Goal: Information Seeking & Learning: Understand process/instructions

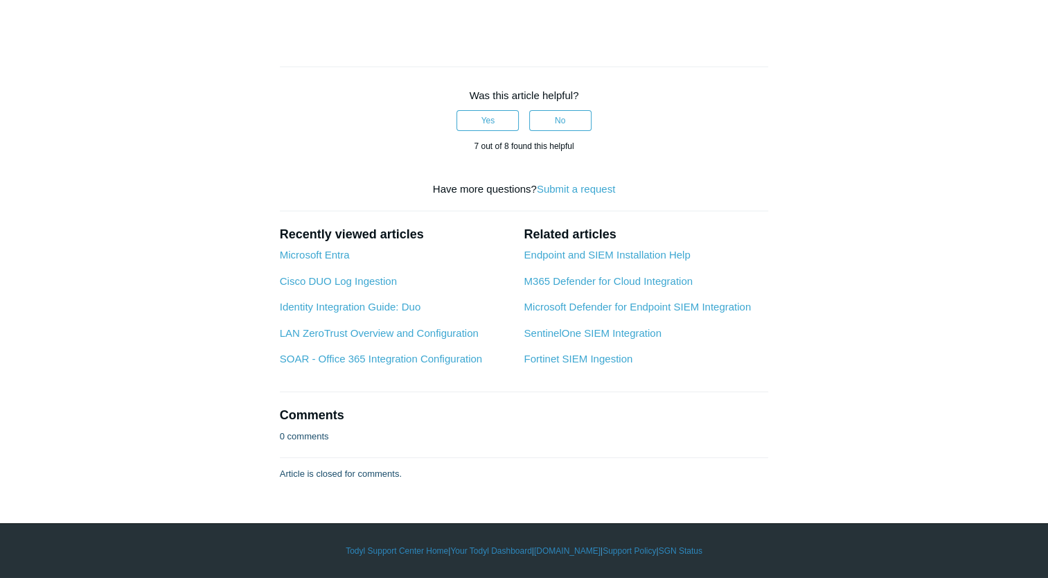
scroll to position [7596, 0]
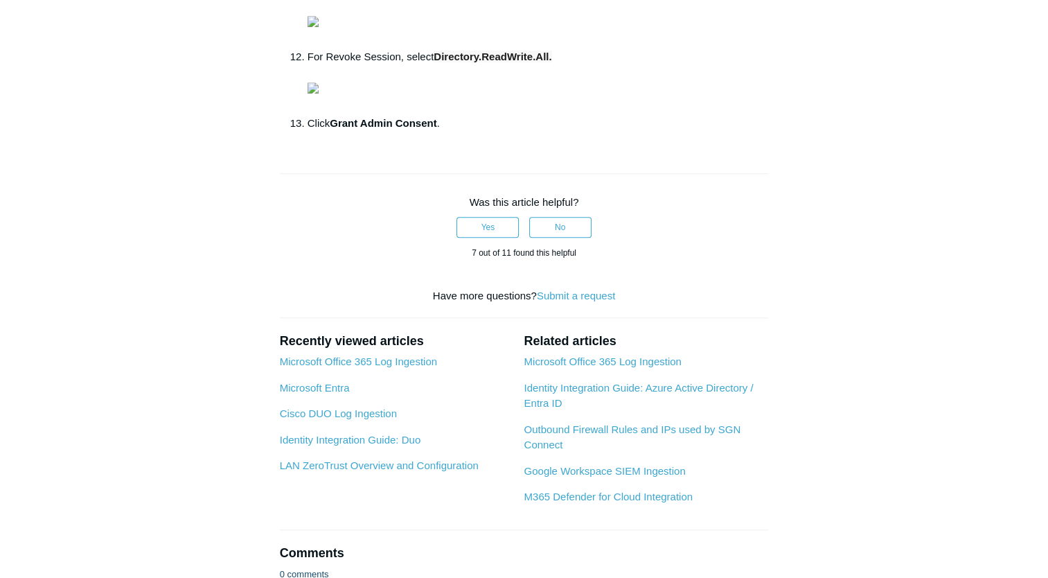
scroll to position [1091, 0]
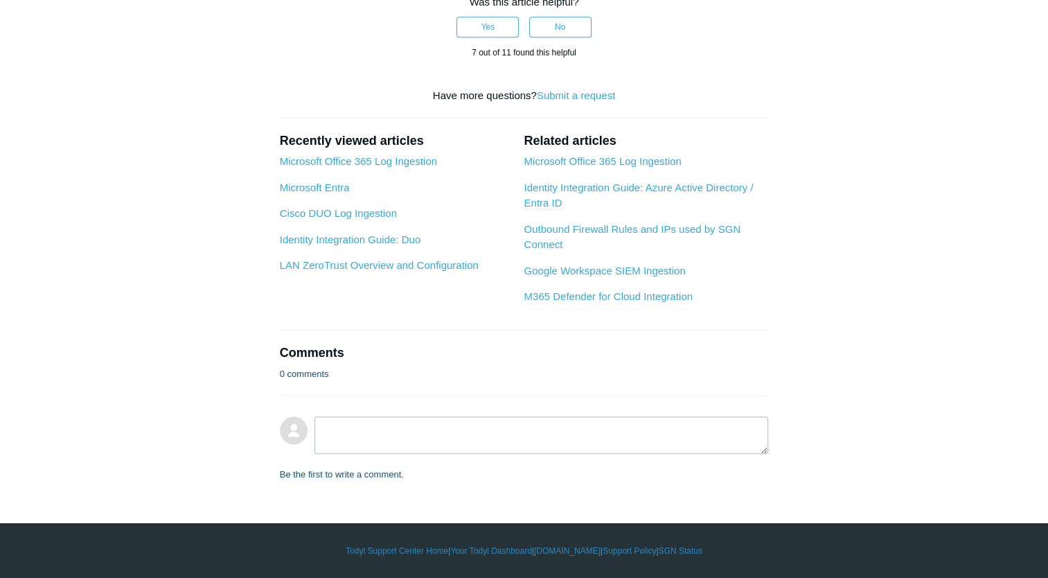
scroll to position [2074, 0]
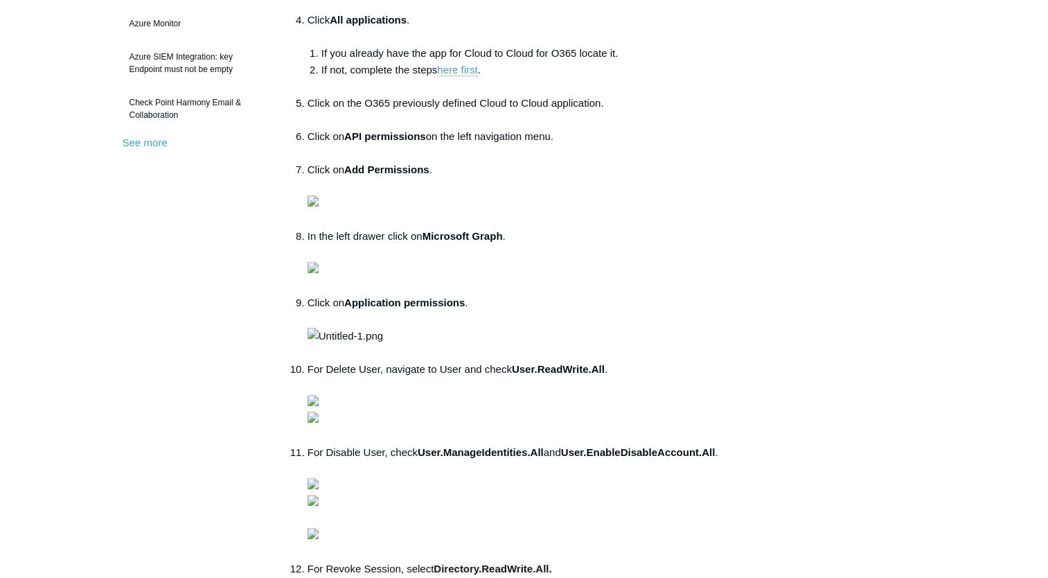
scroll to position [0, 0]
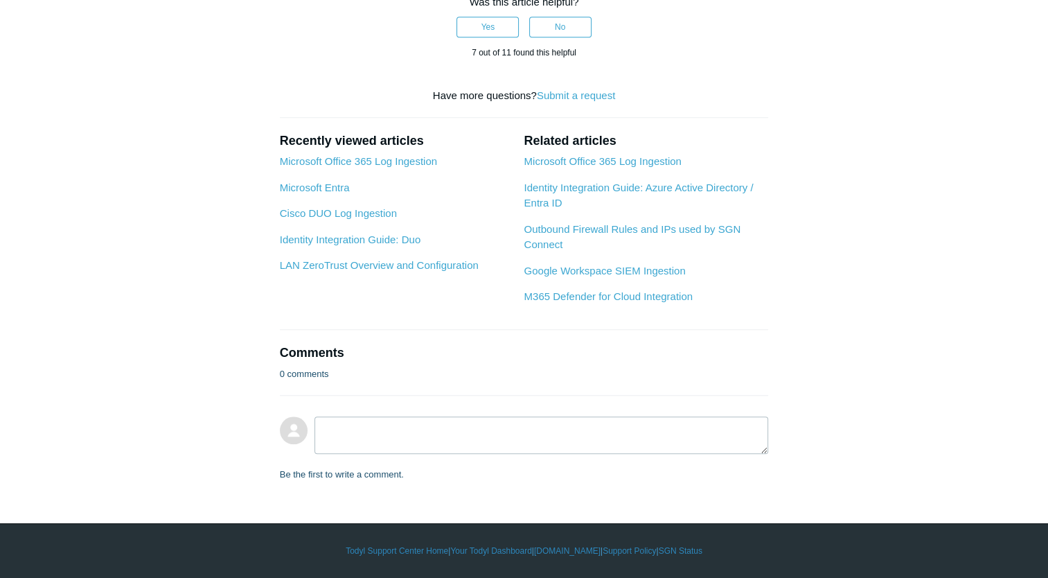
scroll to position [2143, 0]
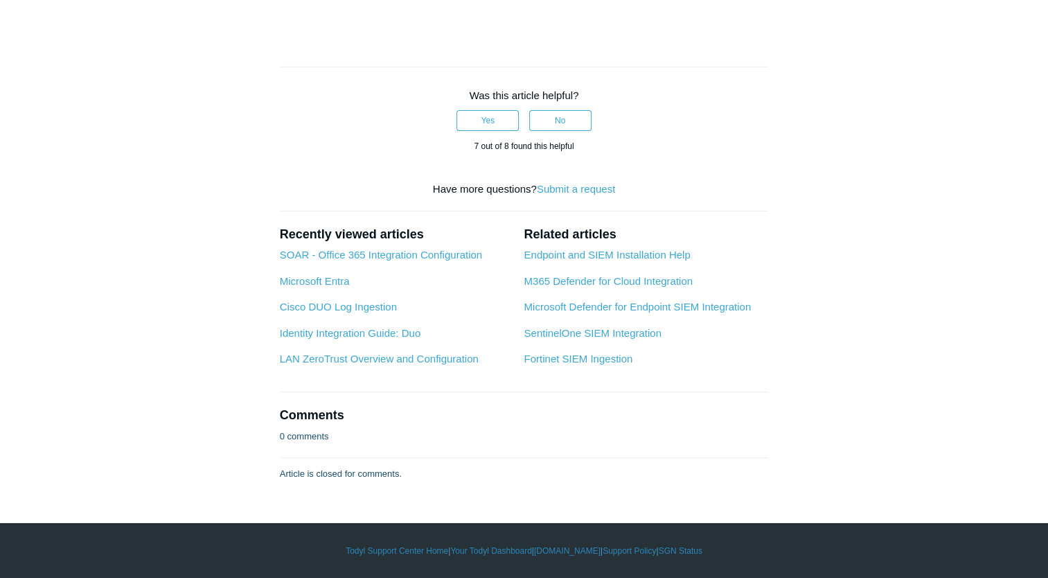
scroll to position [7499, 0]
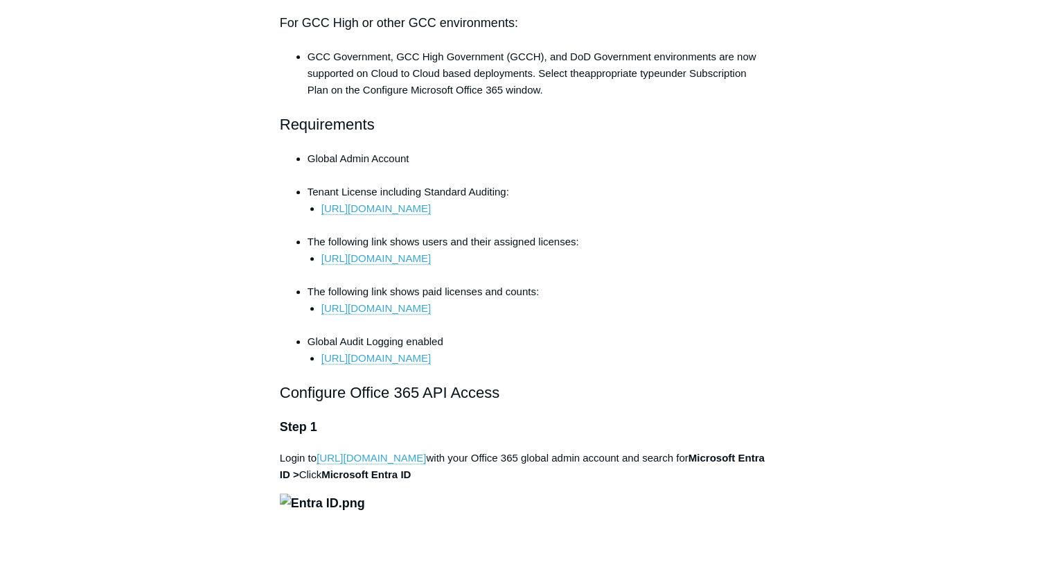
scroll to position [603, 0]
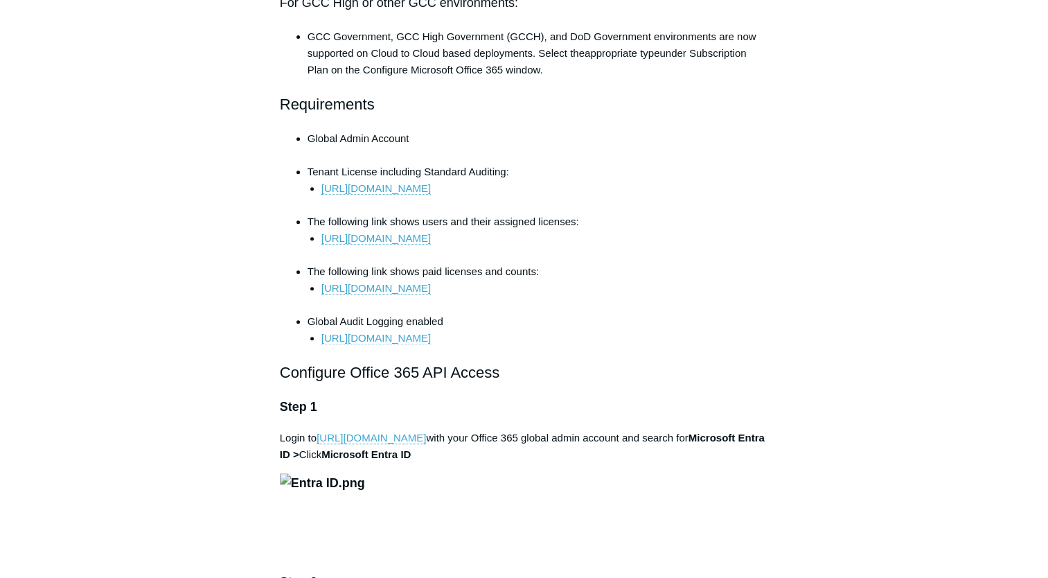
click at [431, 335] on link "[URL][DOMAIN_NAME]" at bounding box center [375, 338] width 109 height 12
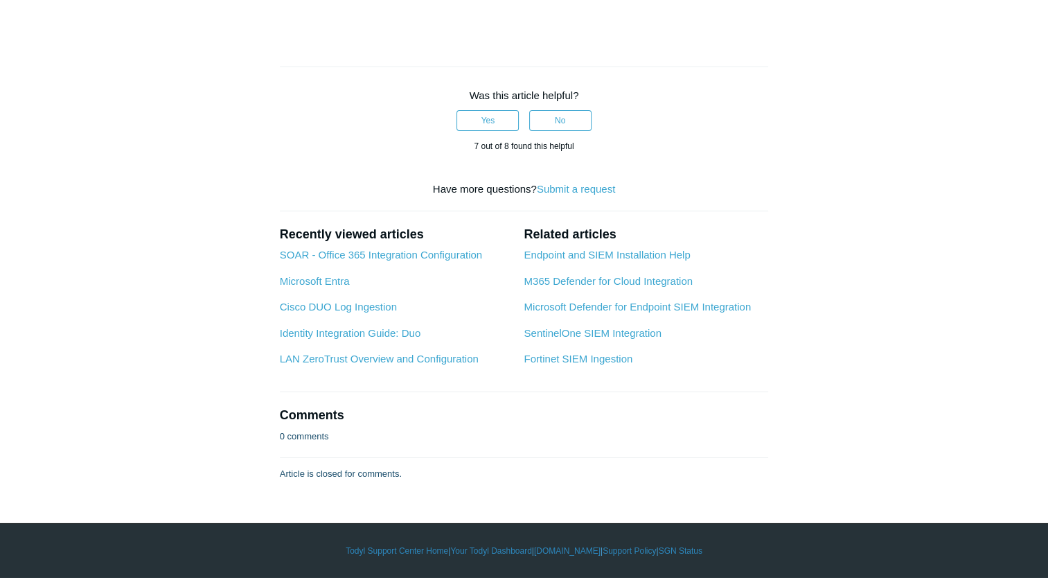
scroll to position [7187, 0]
